Goal: Task Accomplishment & Management: Complete application form

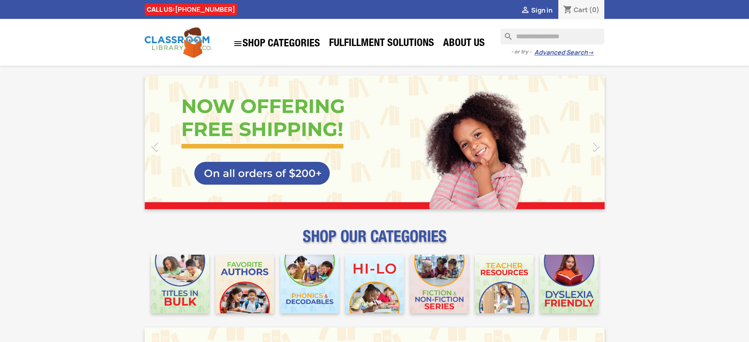
click at [542, 10] on span "Sign in" at bounding box center [541, 10] width 21 height 9
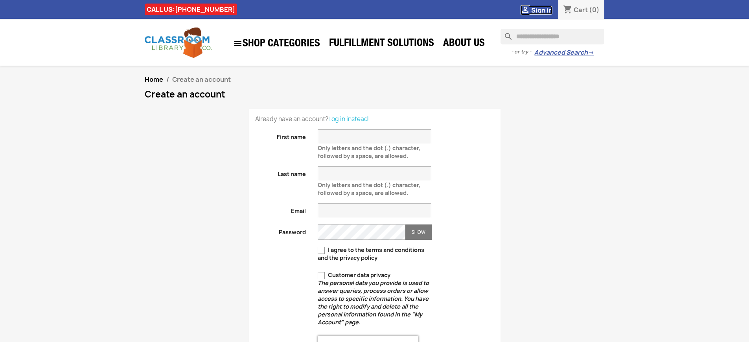
click at [542, 10] on span "Sign in" at bounding box center [541, 10] width 21 height 9
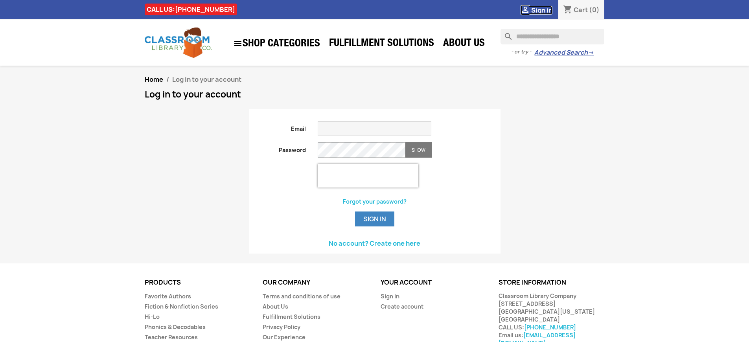
click at [542, 10] on span "Sign in" at bounding box center [541, 10] width 21 height 9
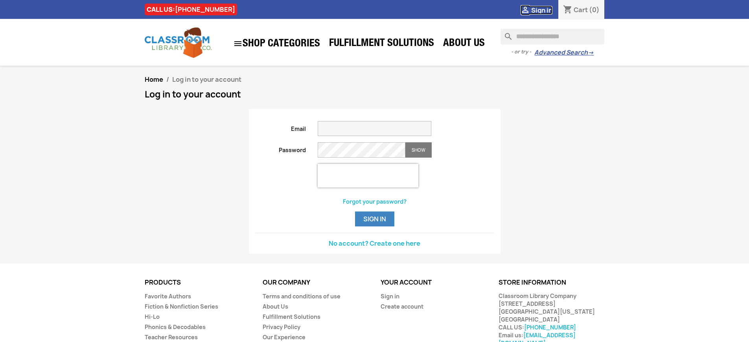
click at [542, 10] on span "Sign in" at bounding box center [541, 10] width 21 height 9
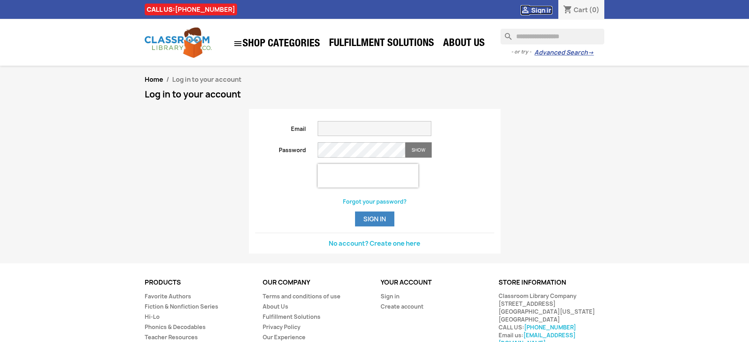
click at [542, 10] on span "Sign in" at bounding box center [541, 10] width 21 height 9
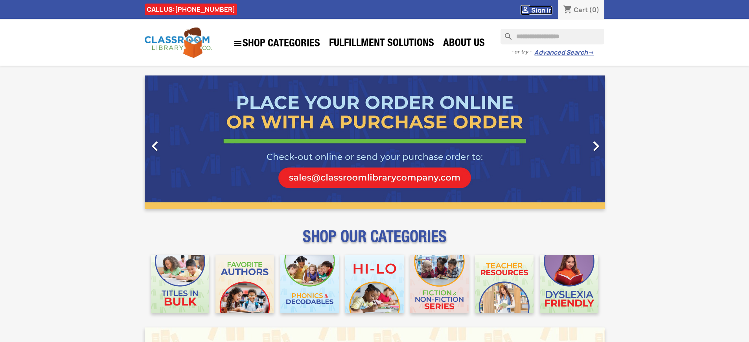
click at [542, 10] on span "Sign in" at bounding box center [541, 10] width 21 height 9
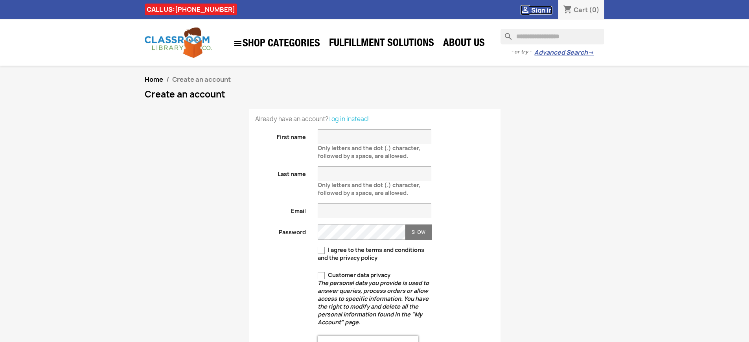
click at [542, 10] on span "Sign in" at bounding box center [541, 10] width 21 height 9
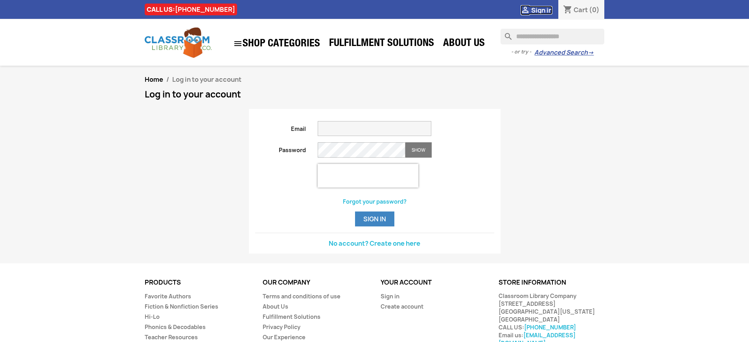
click at [542, 10] on span "Sign in" at bounding box center [541, 10] width 21 height 9
click at [374, 227] on button "Sign in" at bounding box center [374, 219] width 39 height 15
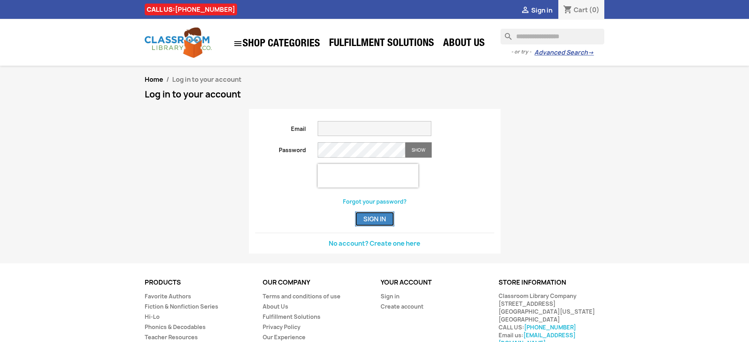
click at [374, 227] on button "Sign in" at bounding box center [374, 219] width 39 height 15
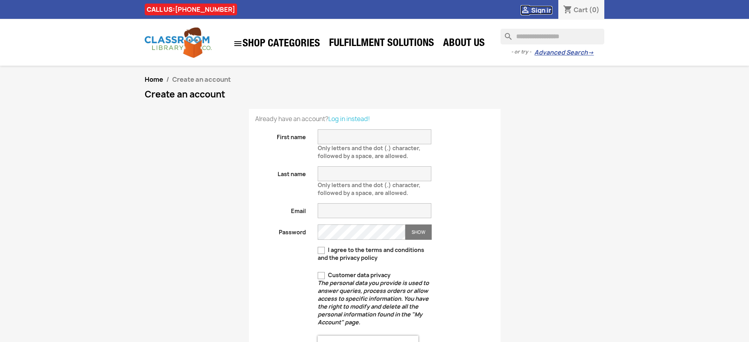
click at [542, 10] on span "Sign in" at bounding box center [541, 10] width 21 height 9
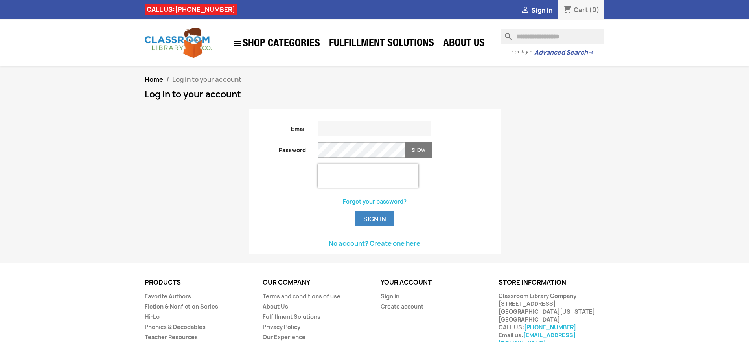
click at [542, 10] on span "Sign in" at bounding box center [541, 10] width 21 height 9
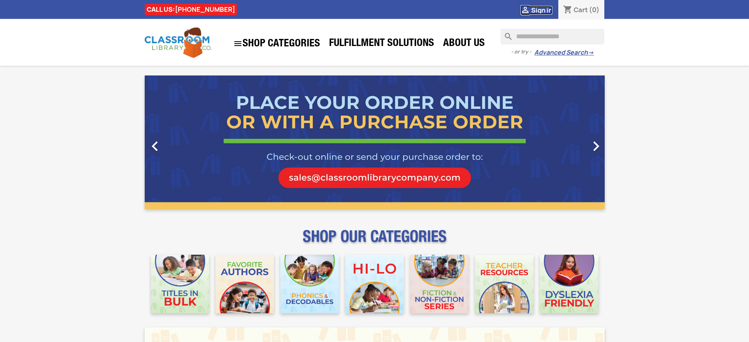
click at [542, 10] on span "Sign in" at bounding box center [541, 10] width 21 height 9
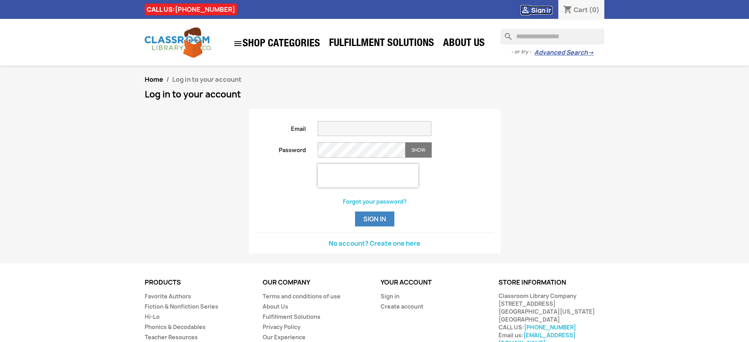
click at [542, 10] on span "Sign in" at bounding box center [541, 10] width 21 height 9
click at [390, 300] on link "Sign in" at bounding box center [390, 296] width 19 height 7
click at [542, 10] on span "Sign in" at bounding box center [541, 10] width 21 height 9
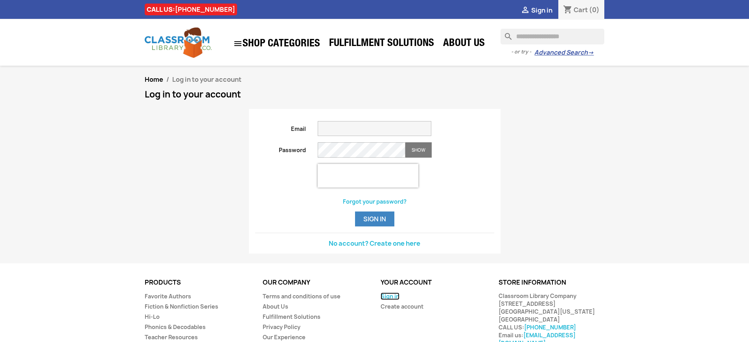
click at [390, 300] on link "Sign in" at bounding box center [390, 296] width 19 height 7
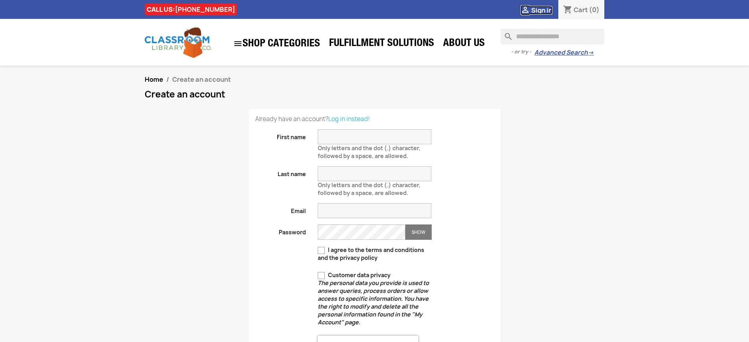
click at [542, 10] on span "Sign in" at bounding box center [541, 10] width 21 height 9
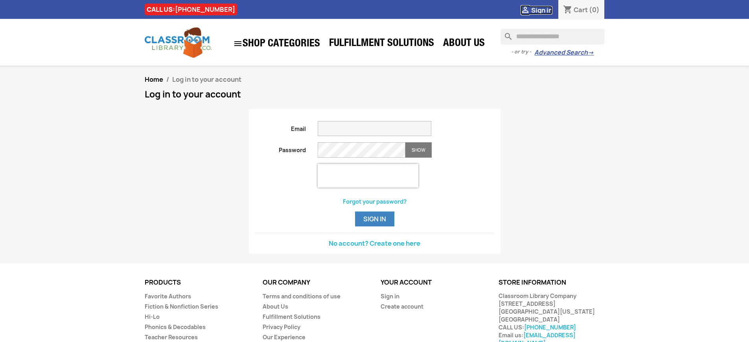
click at [542, 10] on span "Sign in" at bounding box center [541, 10] width 21 height 9
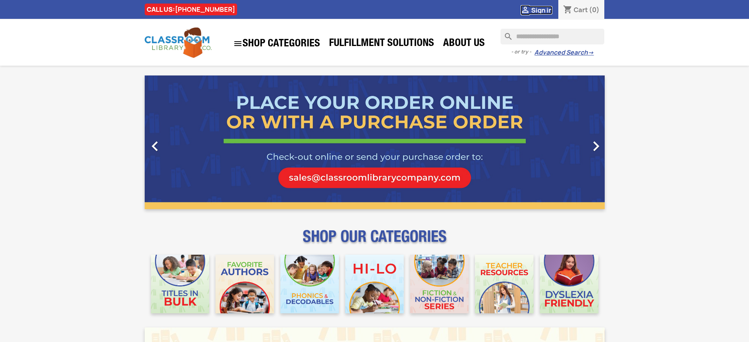
click at [542, 10] on span "Sign in" at bounding box center [541, 10] width 21 height 9
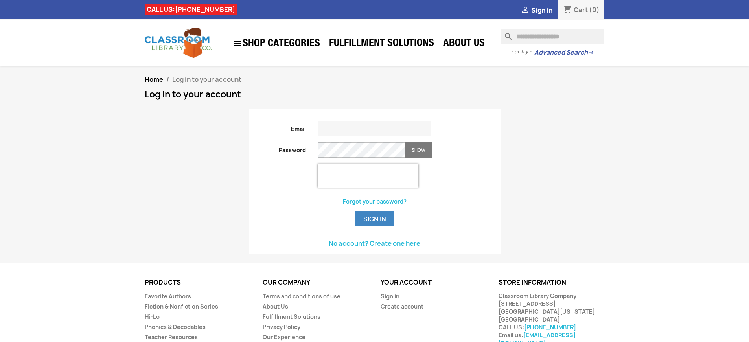
click at [374, 248] on link "No account? Create one here" at bounding box center [375, 243] width 92 height 9
